Goal: Transaction & Acquisition: Download file/media

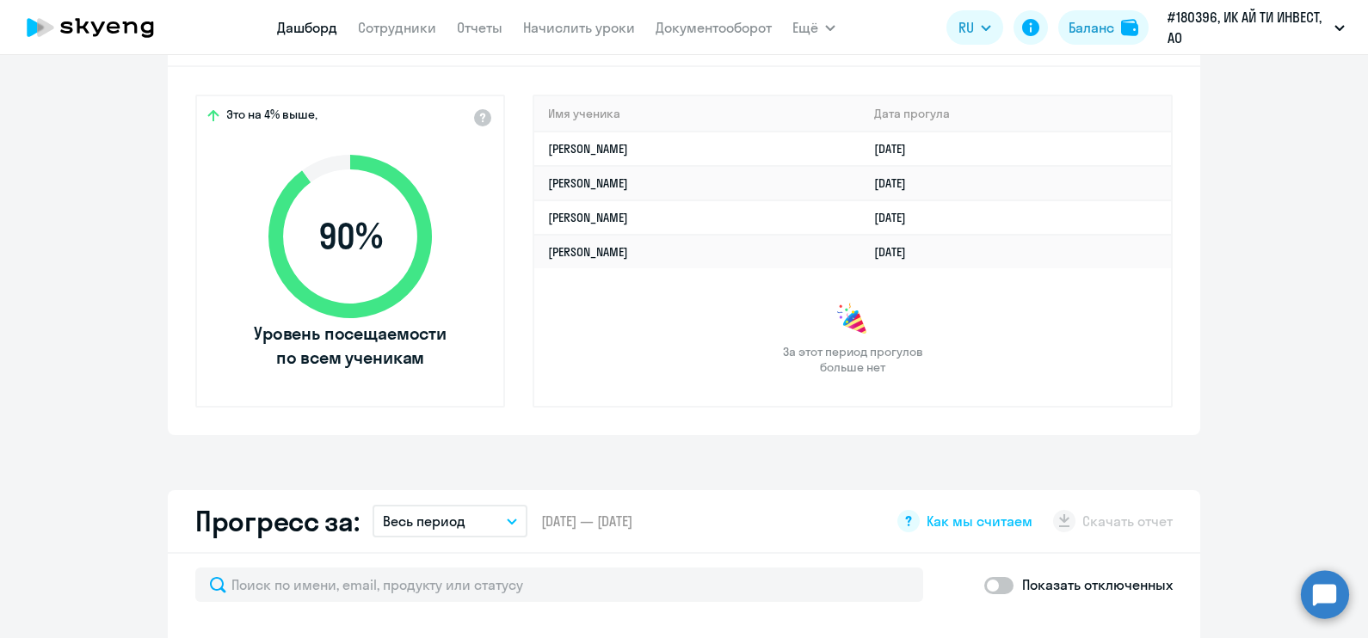
scroll to position [752, 0]
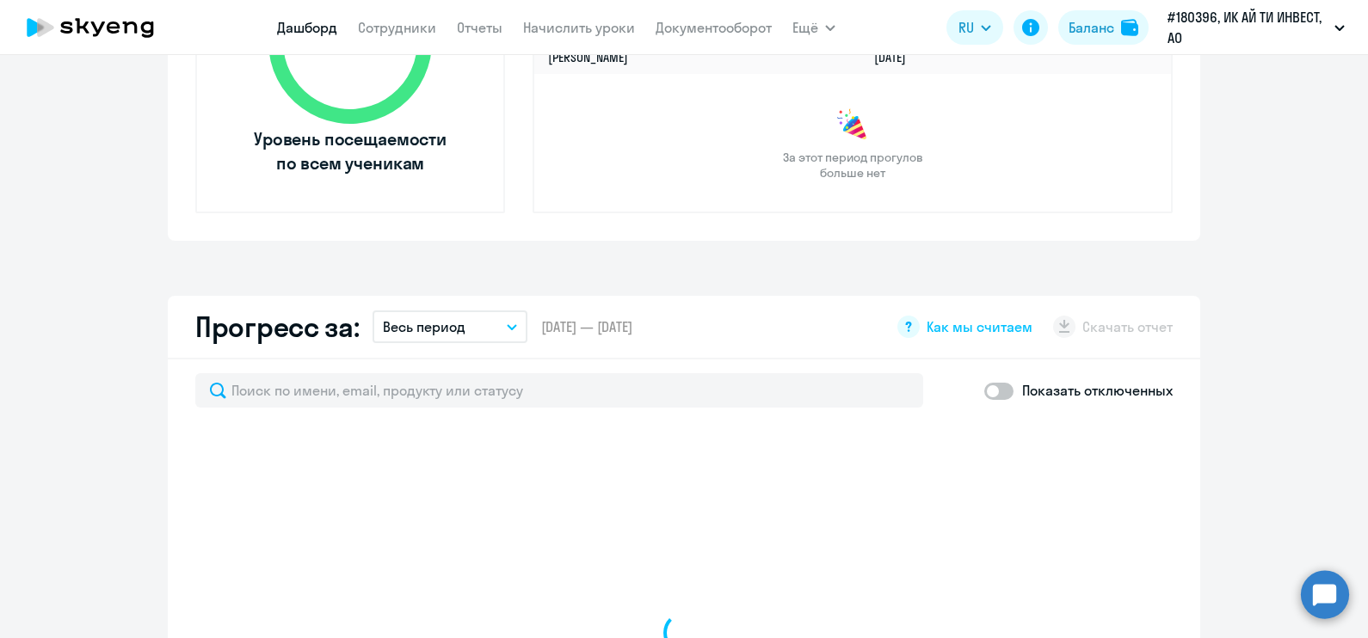
select select "30"
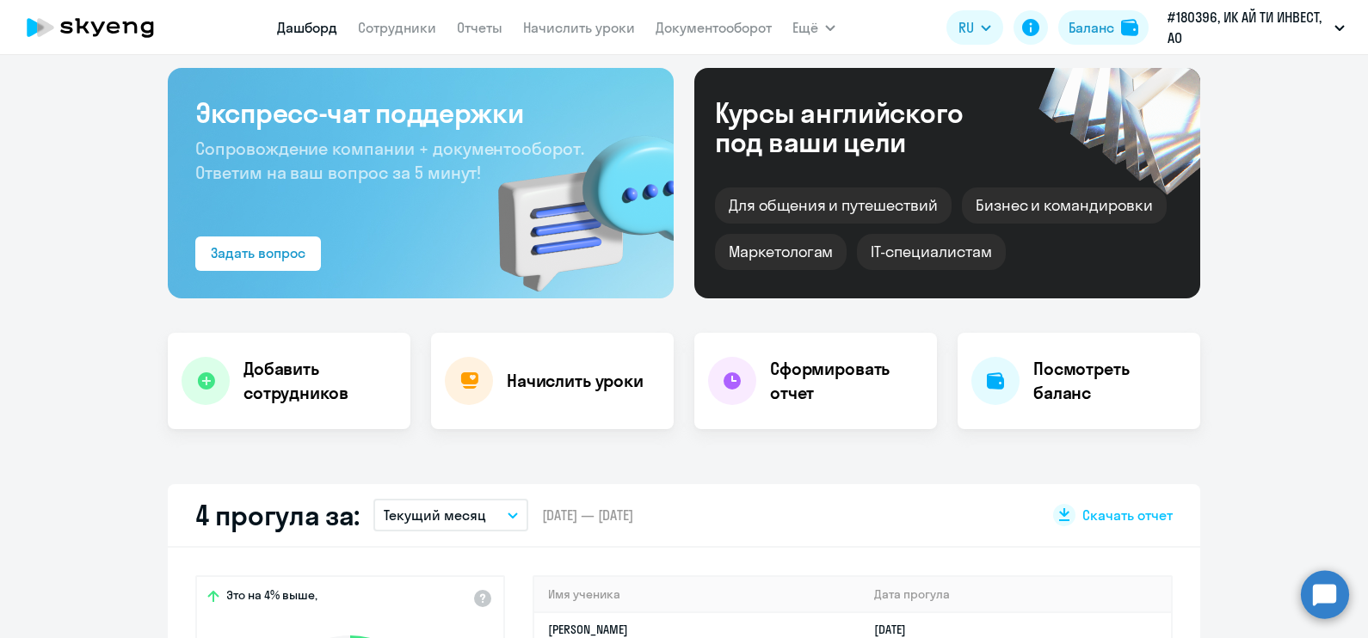
scroll to position [0, 0]
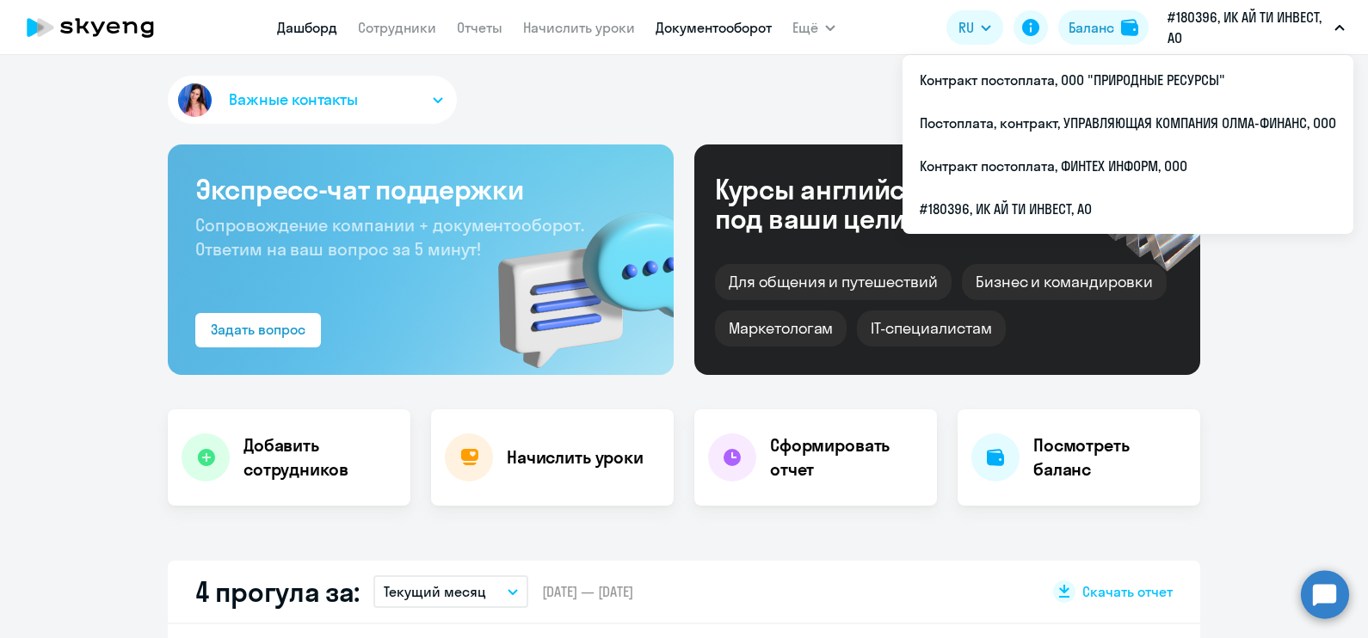
click at [747, 33] on link "Документооборот" at bounding box center [714, 27] width 116 height 17
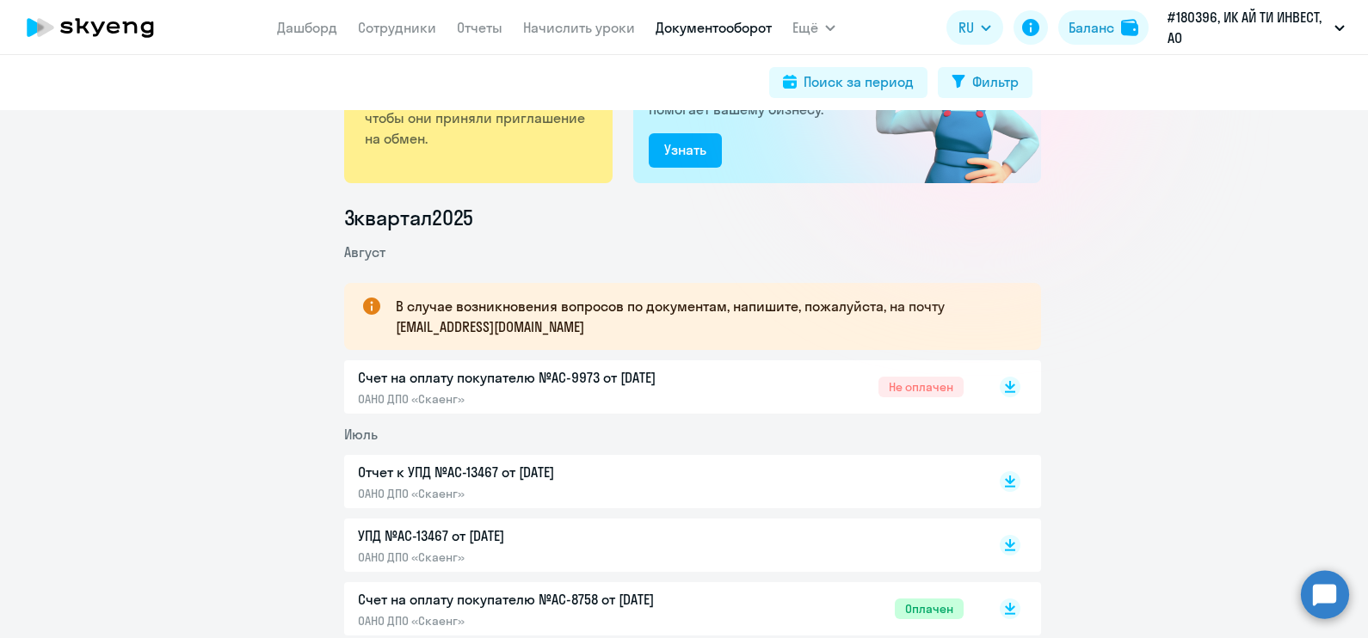
scroll to position [214, 0]
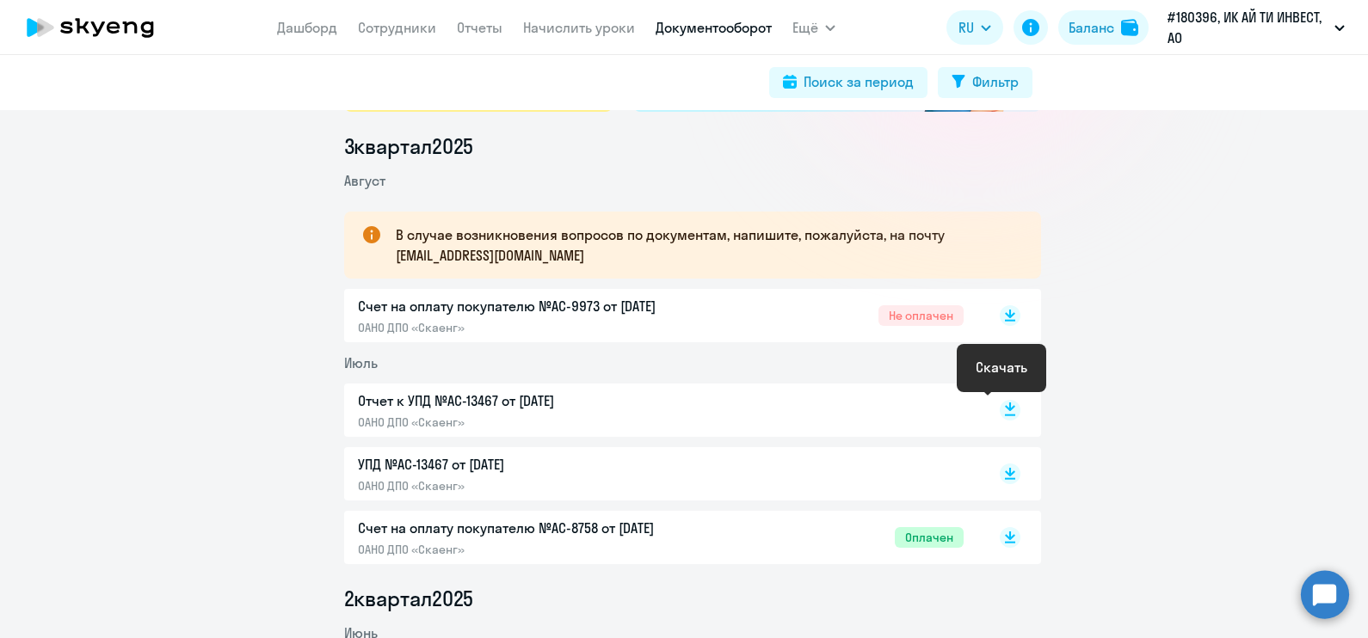
click at [1005, 410] on icon at bounding box center [1010, 407] width 10 height 9
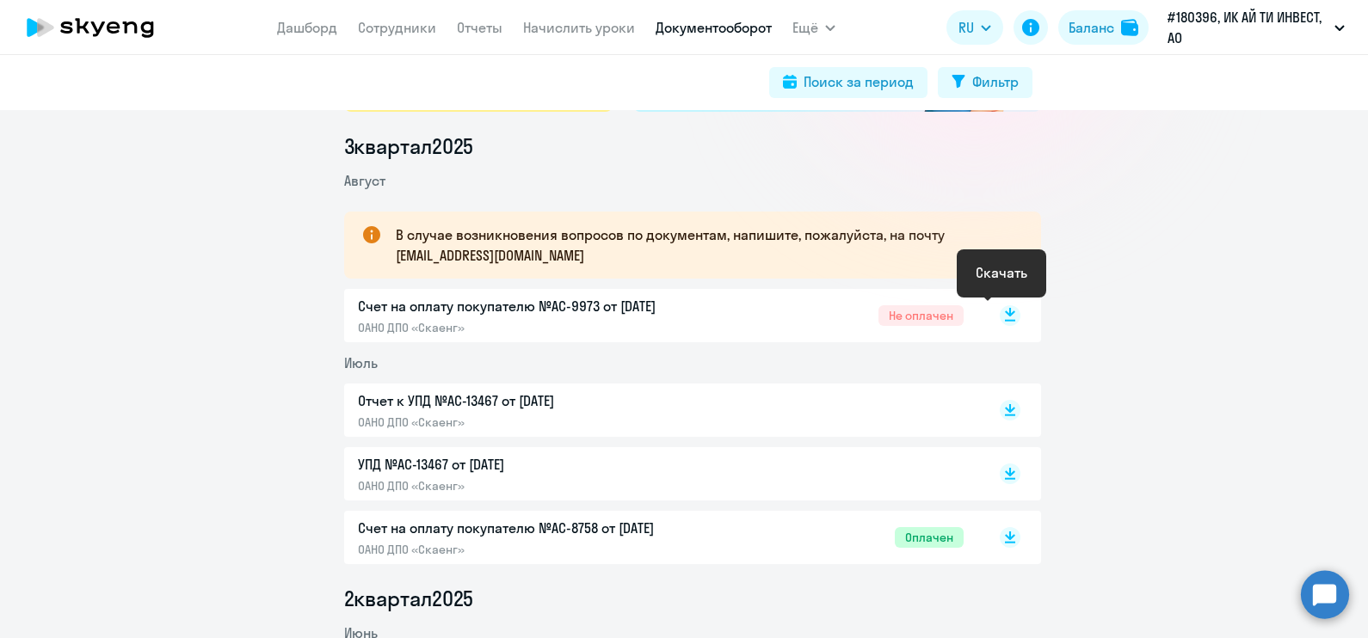
click at [1005, 320] on icon at bounding box center [1010, 321] width 10 height 2
